Goal: Information Seeking & Learning: Learn about a topic

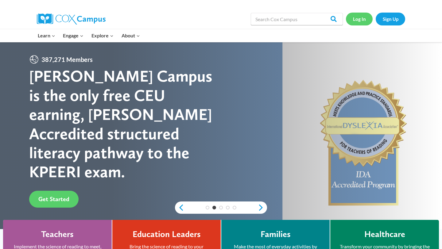
click at [357, 19] on link "Log In" at bounding box center [359, 19] width 27 height 13
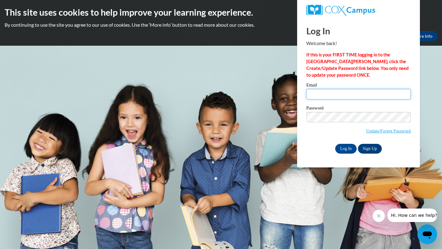
click at [319, 97] on input "Email" at bounding box center [358, 94] width 104 height 10
type input "brooksiespeed@gmail.com"
click at [348, 151] on input "Log In" at bounding box center [345, 149] width 21 height 10
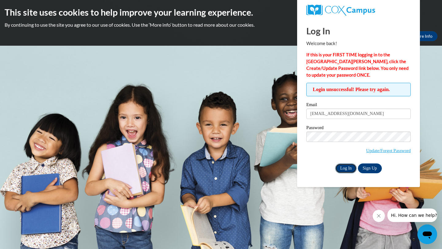
click at [349, 166] on input "Log In" at bounding box center [345, 169] width 21 height 10
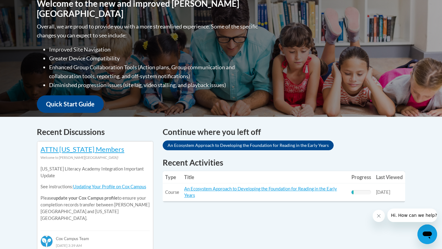
scroll to position [156, 0]
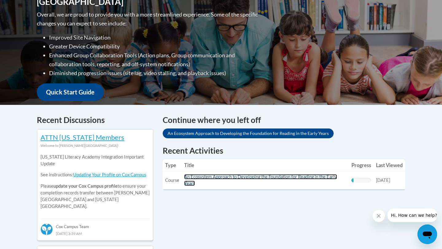
click at [254, 176] on link "An Ecosystem Approach to Developing the Foundation for Reading in the Early Yea…" at bounding box center [260, 180] width 153 height 12
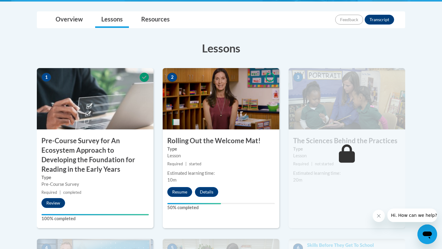
scroll to position [179, 0]
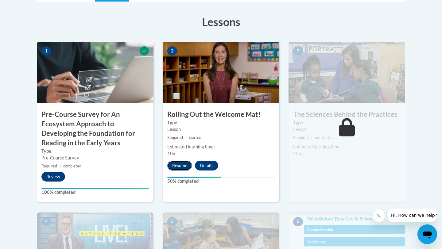
click at [185, 167] on button "Resume" at bounding box center [179, 166] width 25 height 10
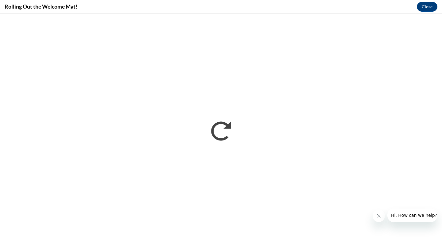
scroll to position [0, 0]
